Goal: Task Accomplishment & Management: Manage account settings

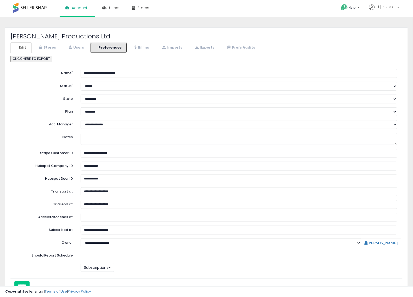
click at [107, 43] on link "Preferences" at bounding box center [108, 47] width 37 height 11
click at [134, 45] on link "Billing" at bounding box center [141, 47] width 27 height 11
click at [139, 43] on link "Billing" at bounding box center [141, 47] width 27 height 11
click at [66, 45] on link "Users" at bounding box center [75, 47] width 27 height 11
click at [52, 45] on link "Stores" at bounding box center [46, 47] width 29 height 11
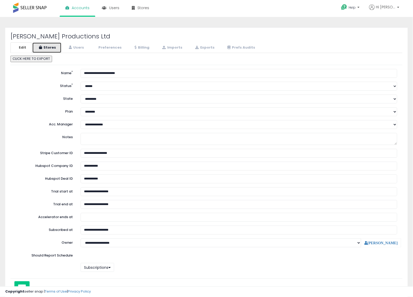
click at [52, 48] on link "Stores" at bounding box center [46, 47] width 29 height 11
click at [84, 49] on link "Users" at bounding box center [75, 47] width 27 height 11
click at [109, 49] on link "Preferences" at bounding box center [108, 47] width 37 height 11
click at [106, 44] on link "Preferences" at bounding box center [108, 47] width 37 height 11
